Goal: Entertainment & Leisure: Consume media (video, audio)

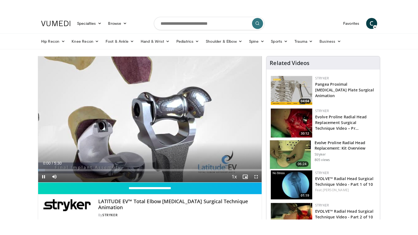
scroll to position [27, 0]
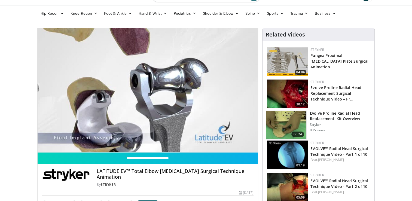
click at [253, 148] on span "Video Player" at bounding box center [252, 146] width 11 height 11
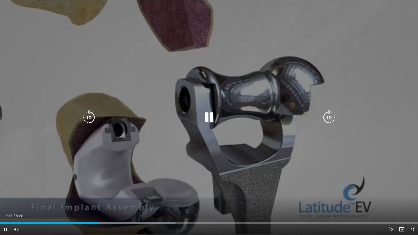
click at [213, 120] on icon "Video Player" at bounding box center [209, 117] width 15 height 15
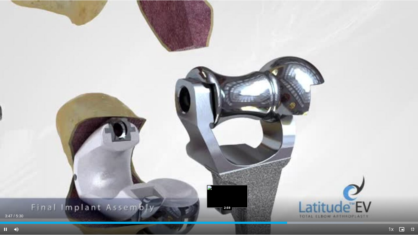
click at [227, 201] on div "Loaded : 87.00% 3:47 2:59" at bounding box center [209, 223] width 418 height 2
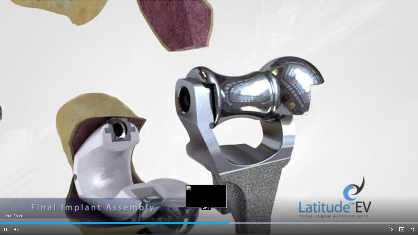
click at [207, 201] on div "Loaded : 75.00% 3:00 2:43" at bounding box center [209, 223] width 418 height 2
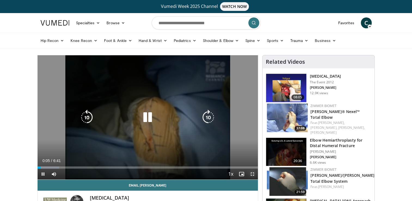
drag, startPoint x: 251, startPoint y: 172, endPoint x: 252, endPoint y: 192, distance: 20.2
click at [251, 172] on span "Video Player" at bounding box center [252, 174] width 11 height 11
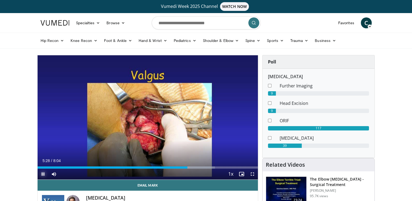
click at [45, 173] on span "Video Player" at bounding box center [43, 174] width 11 height 11
